Goal: Information Seeking & Learning: Learn about a topic

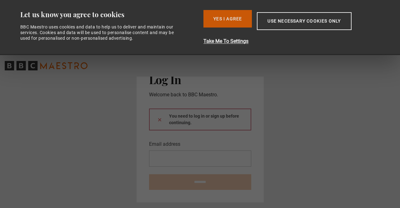
click at [223, 16] on button "Yes I Agree" at bounding box center [228, 19] width 48 height 18
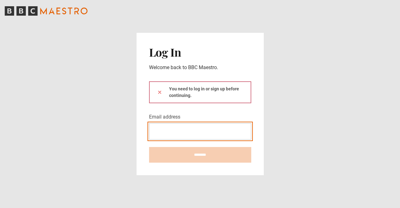
click at [154, 135] on input "Email address" at bounding box center [200, 131] width 102 height 16
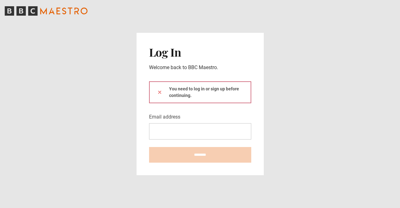
click at [113, 47] on main "Log In Welcome back to BBC Maestro. You need to log in or sign up before contin…" at bounding box center [200, 104] width 400 height 208
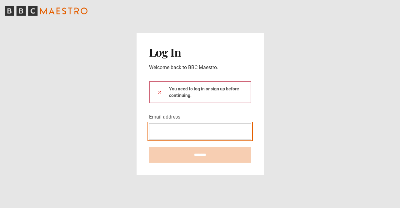
click at [170, 134] on input "Email address" at bounding box center [200, 131] width 102 height 16
type input "**********"
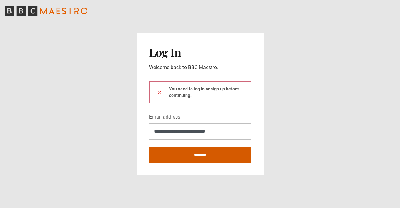
click at [194, 159] on input "********" at bounding box center [200, 155] width 102 height 16
type input "**********"
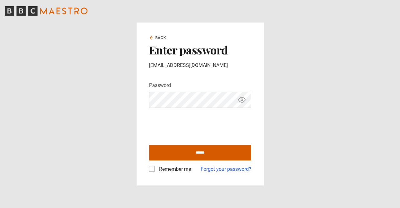
click at [172, 155] on input "******" at bounding box center [200, 153] width 102 height 16
type input "**********"
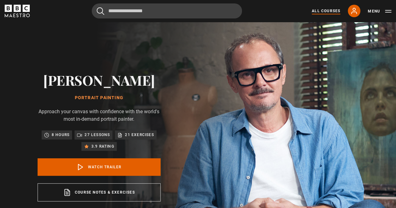
click at [337, 12] on link "All Courses" at bounding box center [326, 11] width 28 height 6
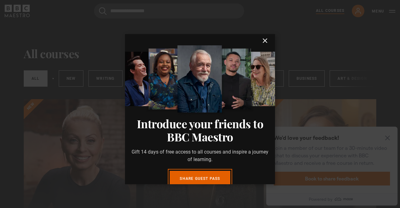
click at [261, 38] on icon "submit" at bounding box center [265, 41] width 8 height 8
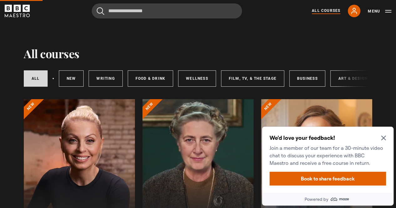
click at [383, 140] on icon "Close Maze Prompt" at bounding box center [383, 137] width 5 height 5
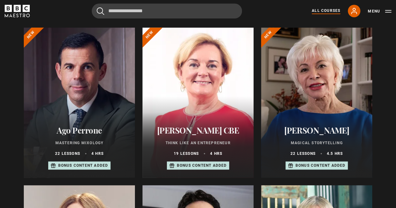
scroll to position [237, 0]
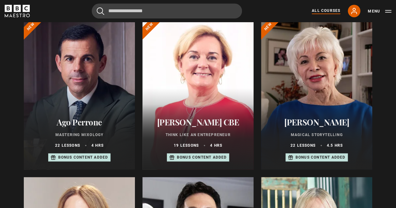
click at [79, 114] on div "Ago Perrone Mastering Mixology 22 lessons 4 hrs Bonus content added" at bounding box center [79, 140] width 111 height 60
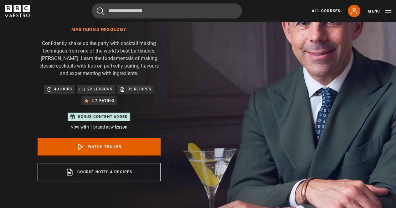
scroll to position [68, 0]
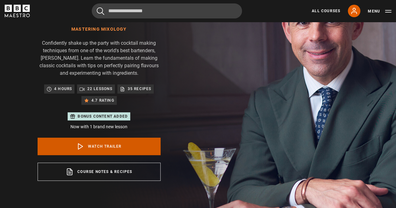
click at [96, 144] on link "Watch Trailer" at bounding box center [99, 147] width 123 height 18
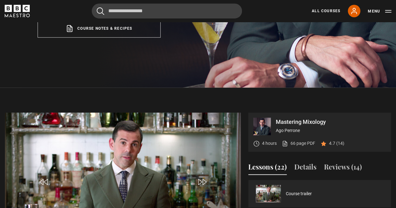
scroll to position [299, 0]
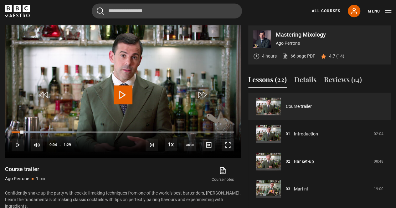
drag, startPoint x: 23, startPoint y: 130, endPoint x: 0, endPoint y: 129, distance: 23.2
click at [0, 129] on div "Mastering Mixology Ago Perrone 4 hours 66 page PDF (opens in new tab) 4.7 (14) …" at bounding box center [198, 126] width 396 height 202
click at [79, 171] on div "Course trailer Ago Perrone 1 min" at bounding box center [58, 174] width 106 height 18
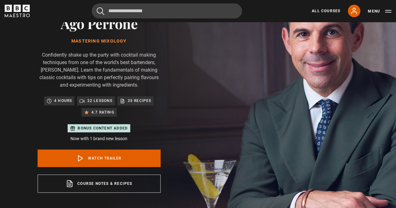
scroll to position [0, 0]
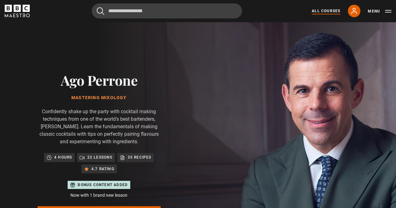
click at [323, 11] on link "All Courses" at bounding box center [326, 11] width 28 height 6
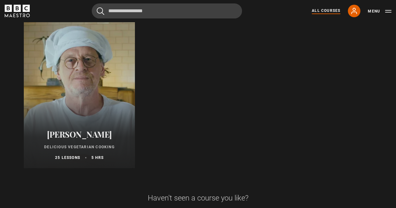
scroll to position [2436, 0]
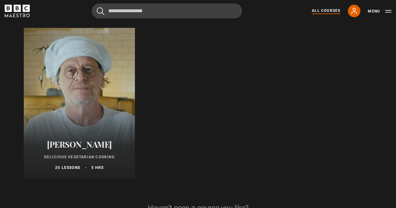
click at [74, 113] on div at bounding box center [79, 103] width 111 height 150
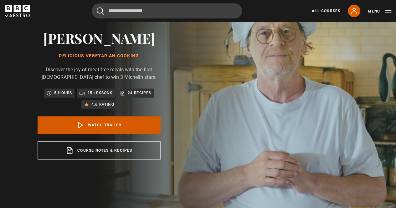
click at [102, 125] on link "Watch Trailer" at bounding box center [99, 125] width 123 height 18
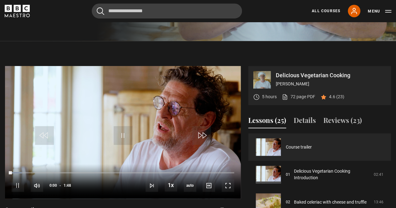
scroll to position [251, 0]
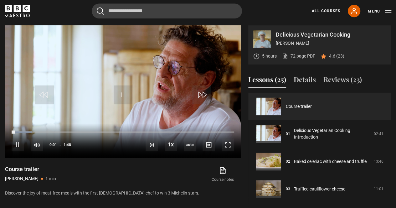
click at [113, 172] on div "Course trailer Marco Pierre White 1 min" at bounding box center [66, 174] width 122 height 18
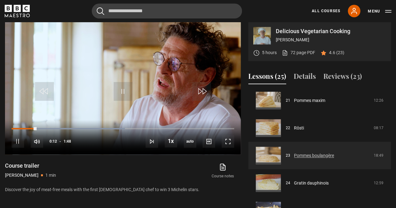
scroll to position [248, 0]
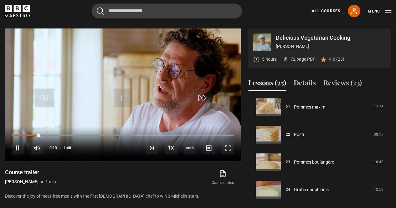
click at [144, 170] on div "Course notes opens in new tab" at bounding box center [187, 178] width 107 height 18
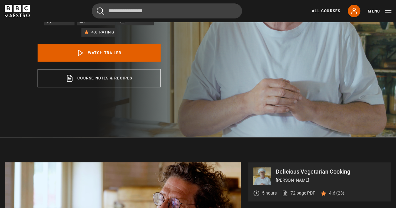
scroll to position [0, 0]
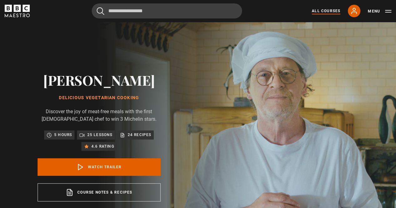
click at [329, 12] on link "All Courses" at bounding box center [326, 11] width 28 height 6
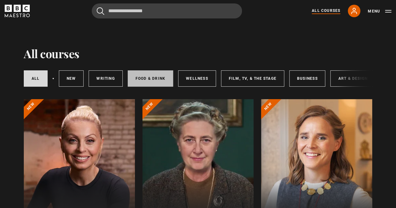
click at [148, 82] on link "Food & Drink" at bounding box center [150, 78] width 45 height 16
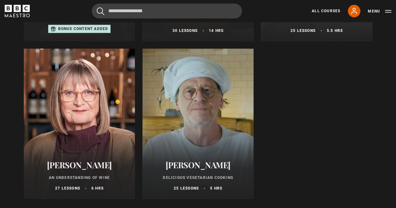
scroll to position [226, 0]
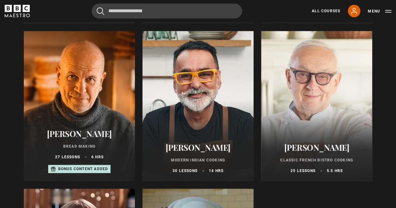
click at [301, 99] on div at bounding box center [316, 106] width 111 height 150
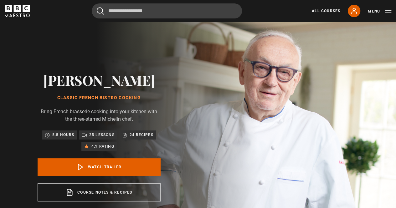
scroll to position [136, 0]
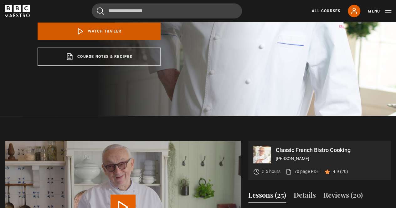
click at [103, 25] on link "Watch Trailer" at bounding box center [99, 32] width 123 height 18
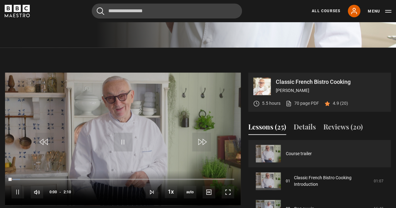
scroll to position [251, 0]
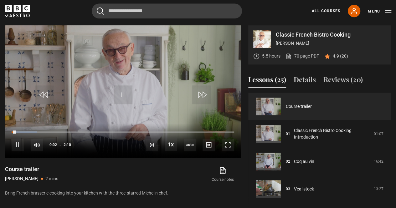
click at [108, 168] on div "Course trailer [PERSON_NAME] 2 mins" at bounding box center [66, 174] width 123 height 18
